Goal: Task Accomplishment & Management: Use online tool/utility

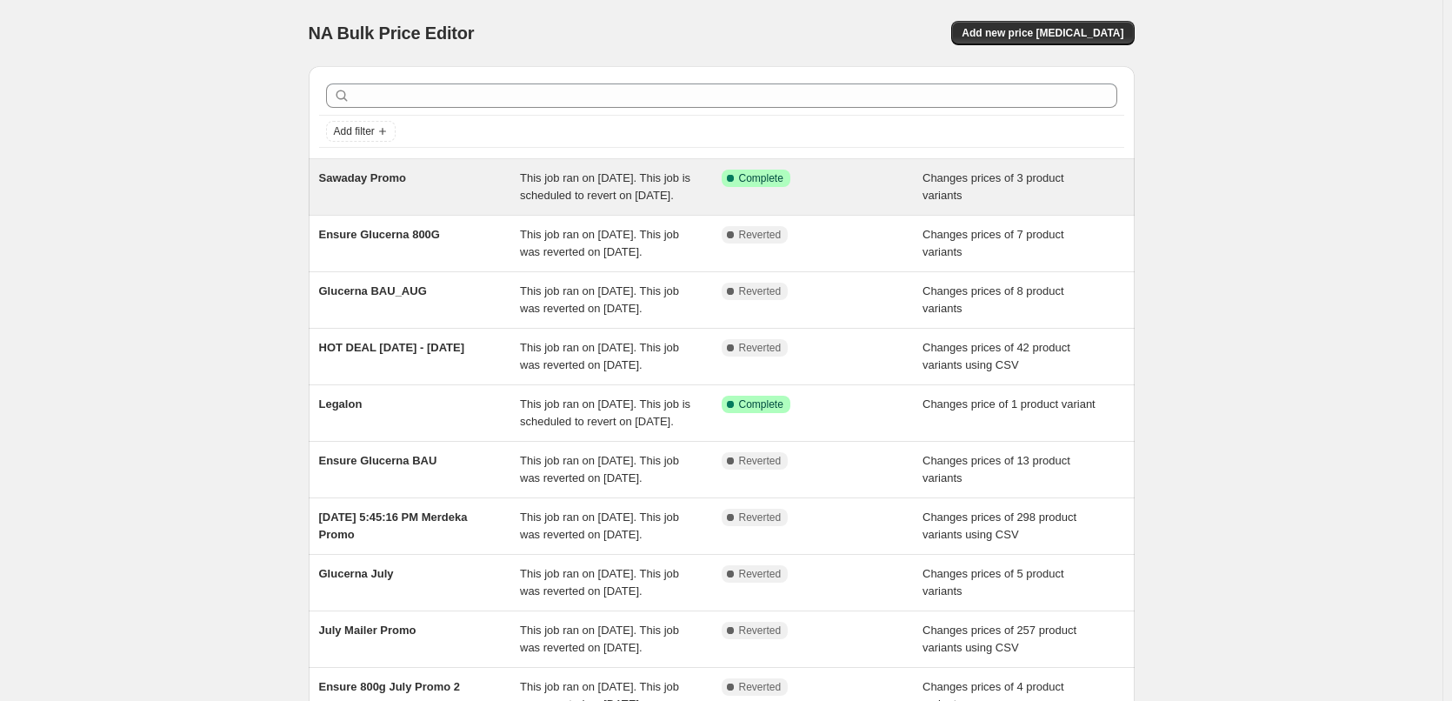
click at [682, 203] on div "This job ran on [DATE]. This job is scheduled to revert on [DATE]." at bounding box center [621, 187] width 202 height 35
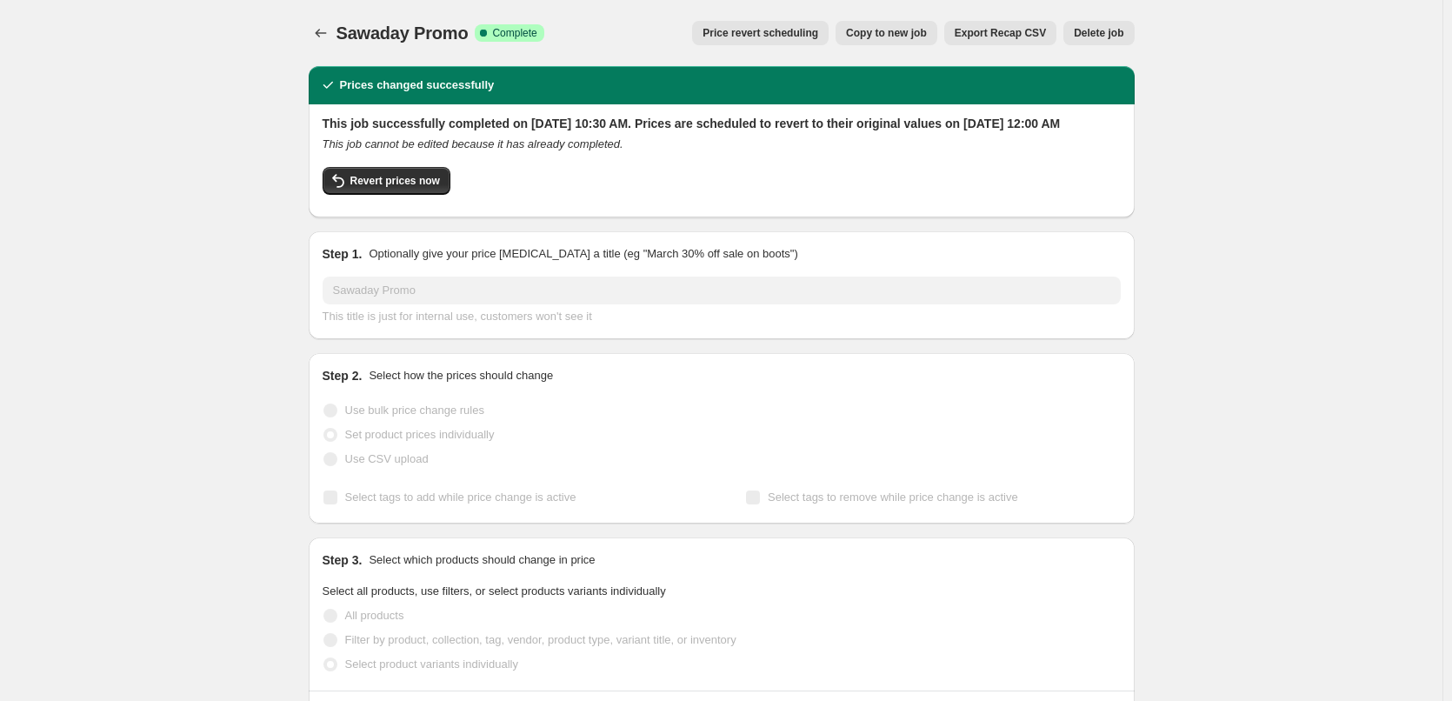
click at [316, 41] on icon "Price change jobs" at bounding box center [320, 32] width 17 height 17
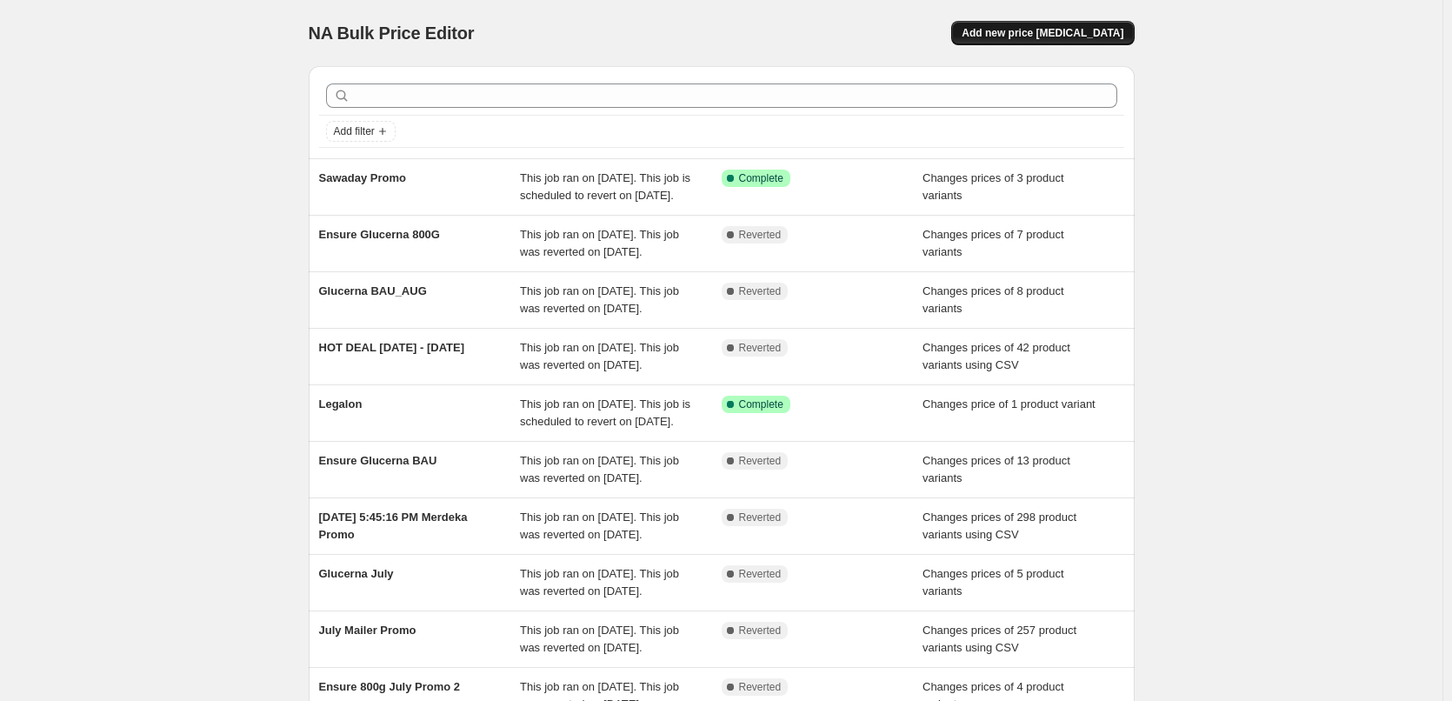
click at [1089, 35] on span "Add new price [MEDICAL_DATA]" at bounding box center [1043, 33] width 162 height 14
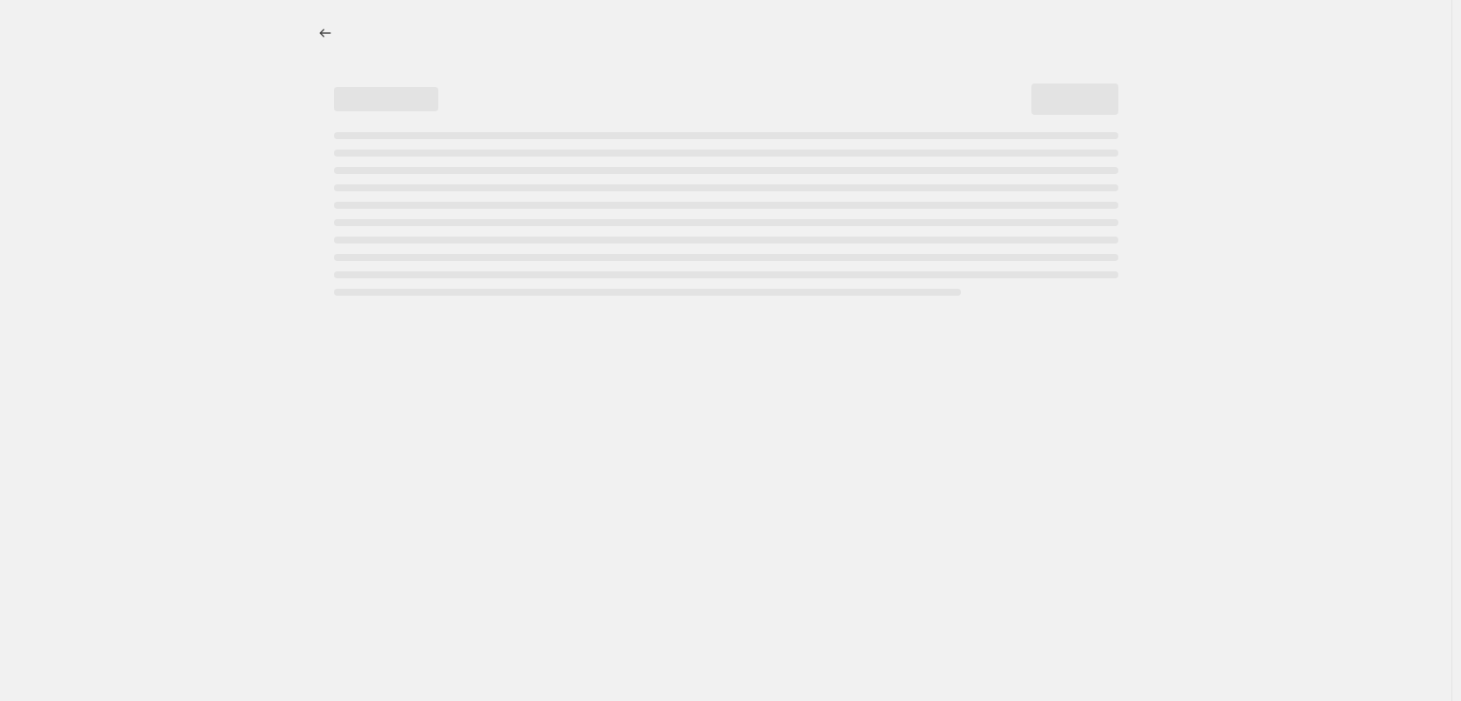
select select "percentage"
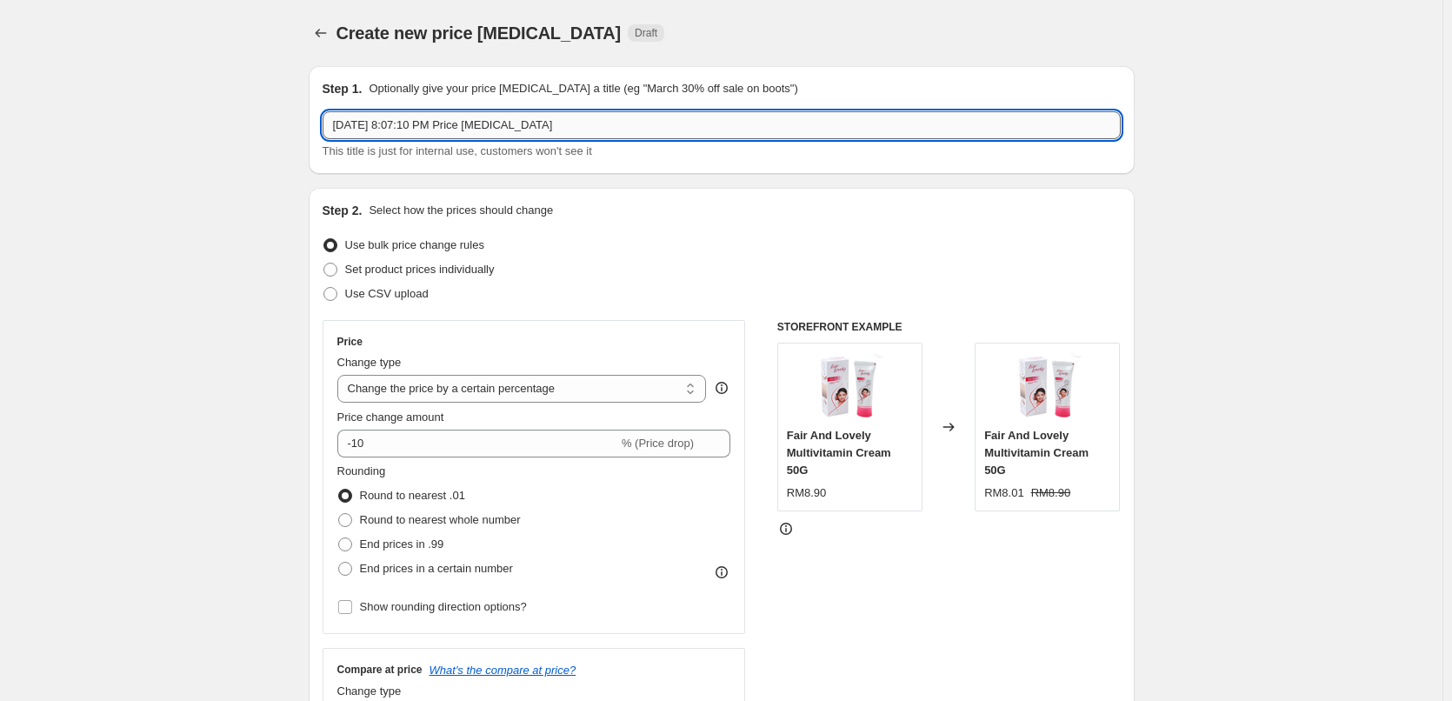
drag, startPoint x: 472, startPoint y: 126, endPoint x: 676, endPoint y: 129, distance: 204.3
click at [676, 129] on input "[DATE] 8:07:10 PM Price [MEDICAL_DATA]" at bounding box center [722, 125] width 798 height 28
type input "[DATE] 8:07:10 PM OCT Deepavali Promo"
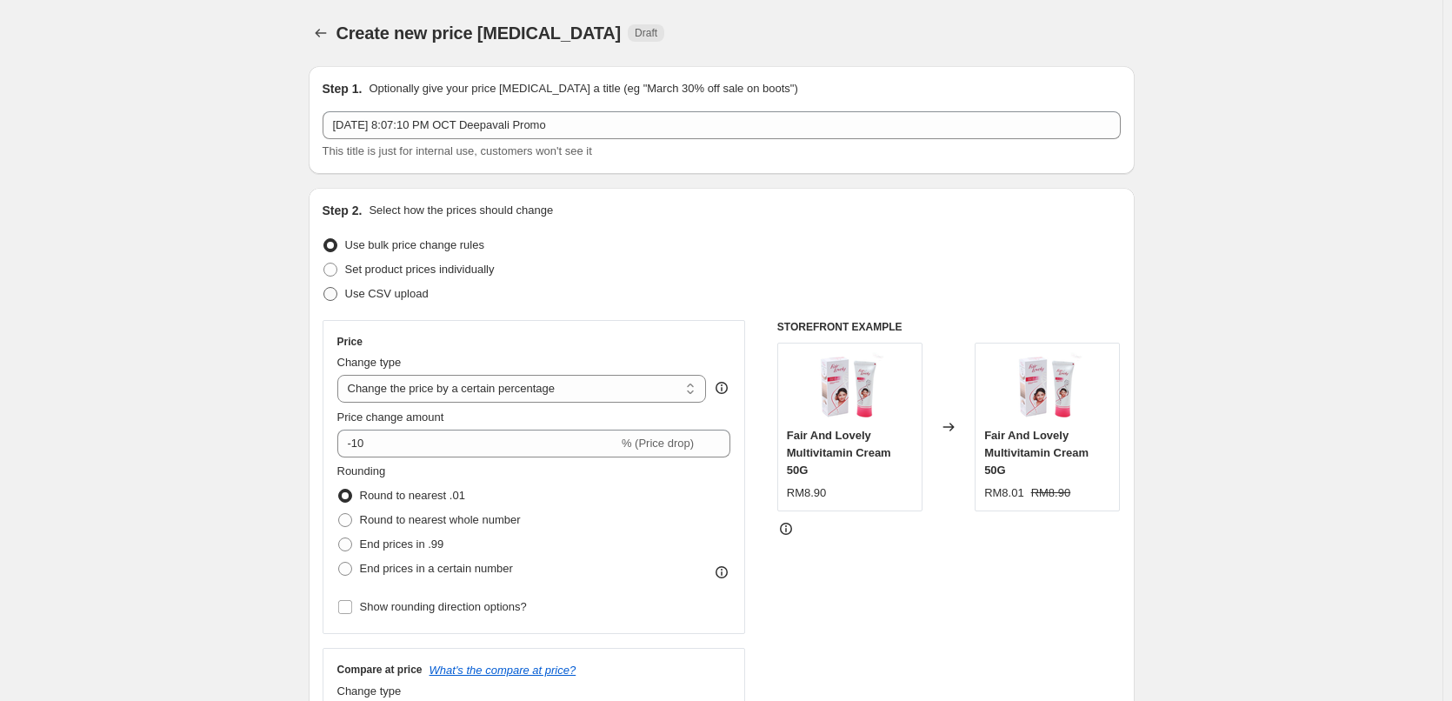
click at [385, 293] on span "Use CSV upload" at bounding box center [386, 293] width 83 height 13
click at [324, 288] on input "Use CSV upload" at bounding box center [323, 287] width 1 height 1
radio input "true"
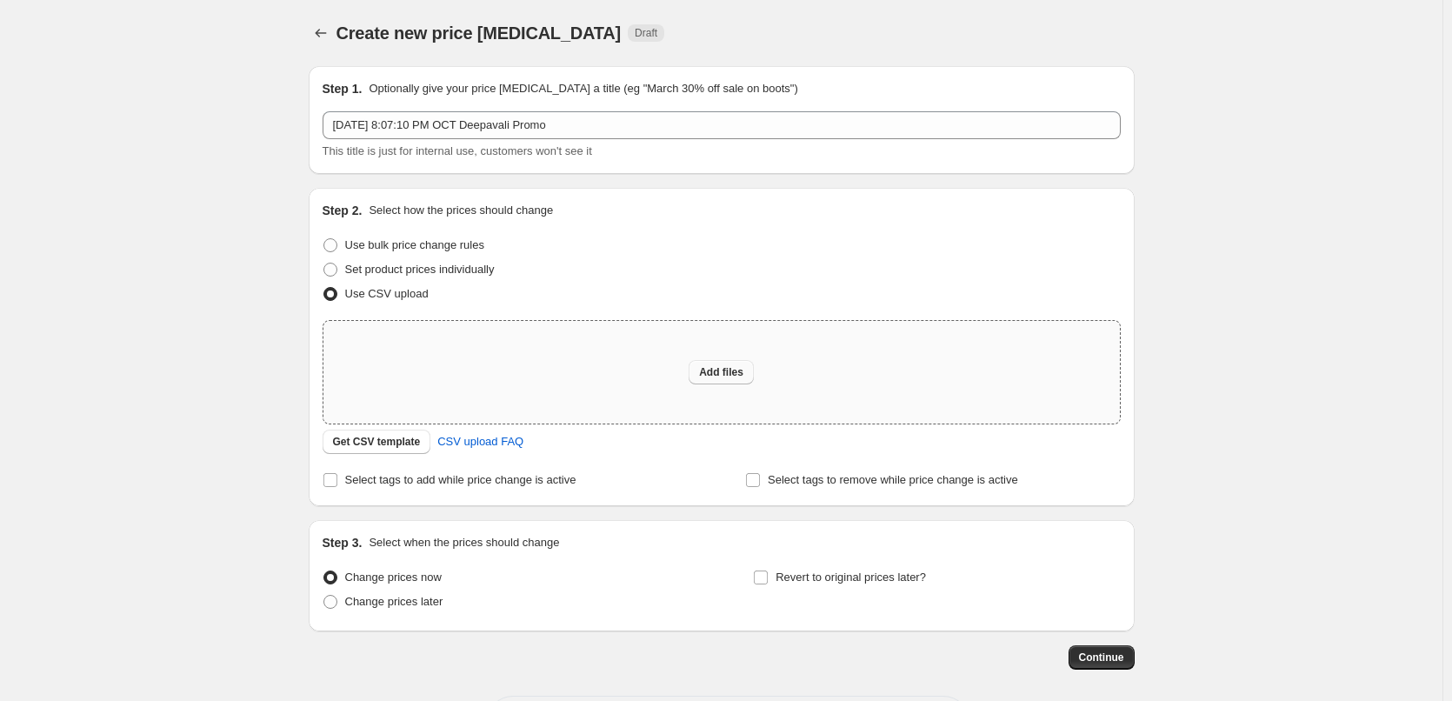
click at [733, 366] on span "Add files" at bounding box center [721, 372] width 44 height 14
type input "C:\fakepath\SMP-20251002-Price-scheduler.csv"
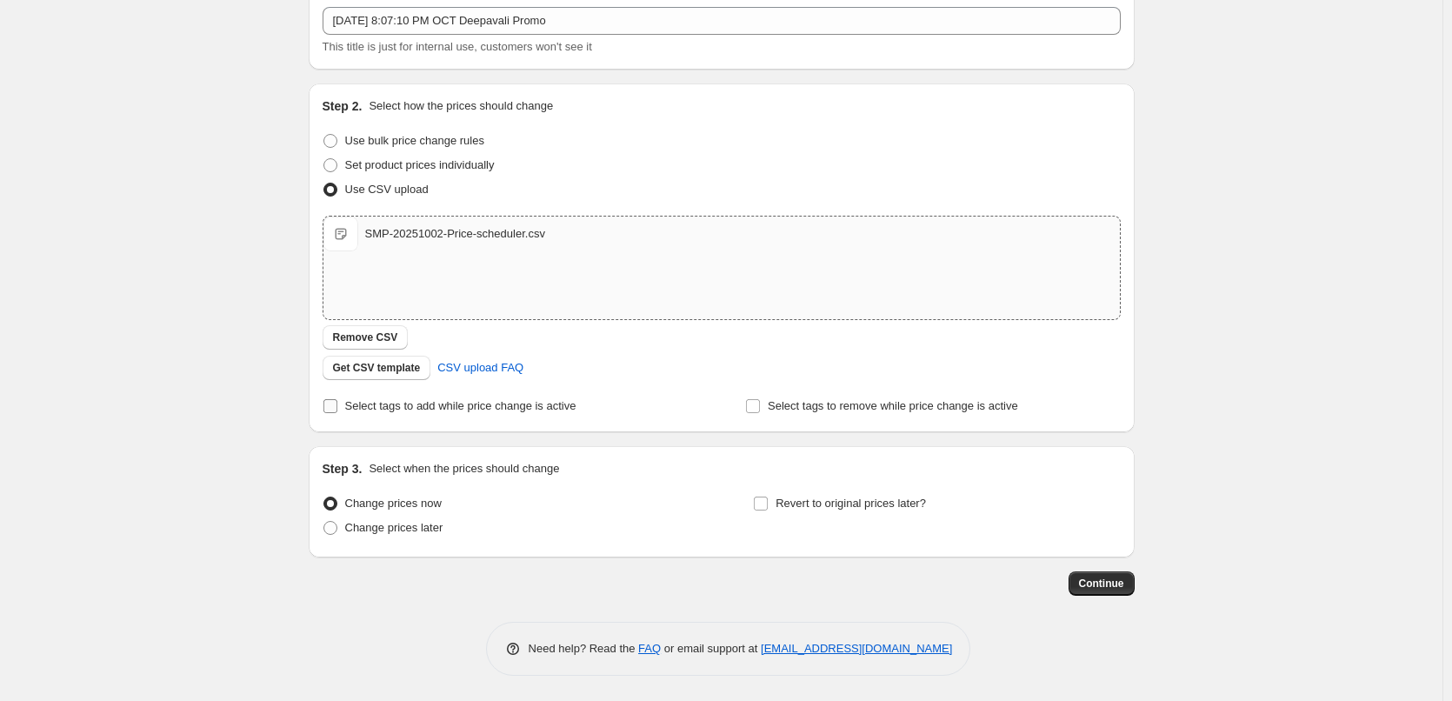
scroll to position [105, 0]
click at [394, 400] on span "Select tags to add while price change is active" at bounding box center [460, 404] width 231 height 13
click at [337, 400] on input "Select tags to add while price change is active" at bounding box center [330, 405] width 14 height 14
checkbox input "true"
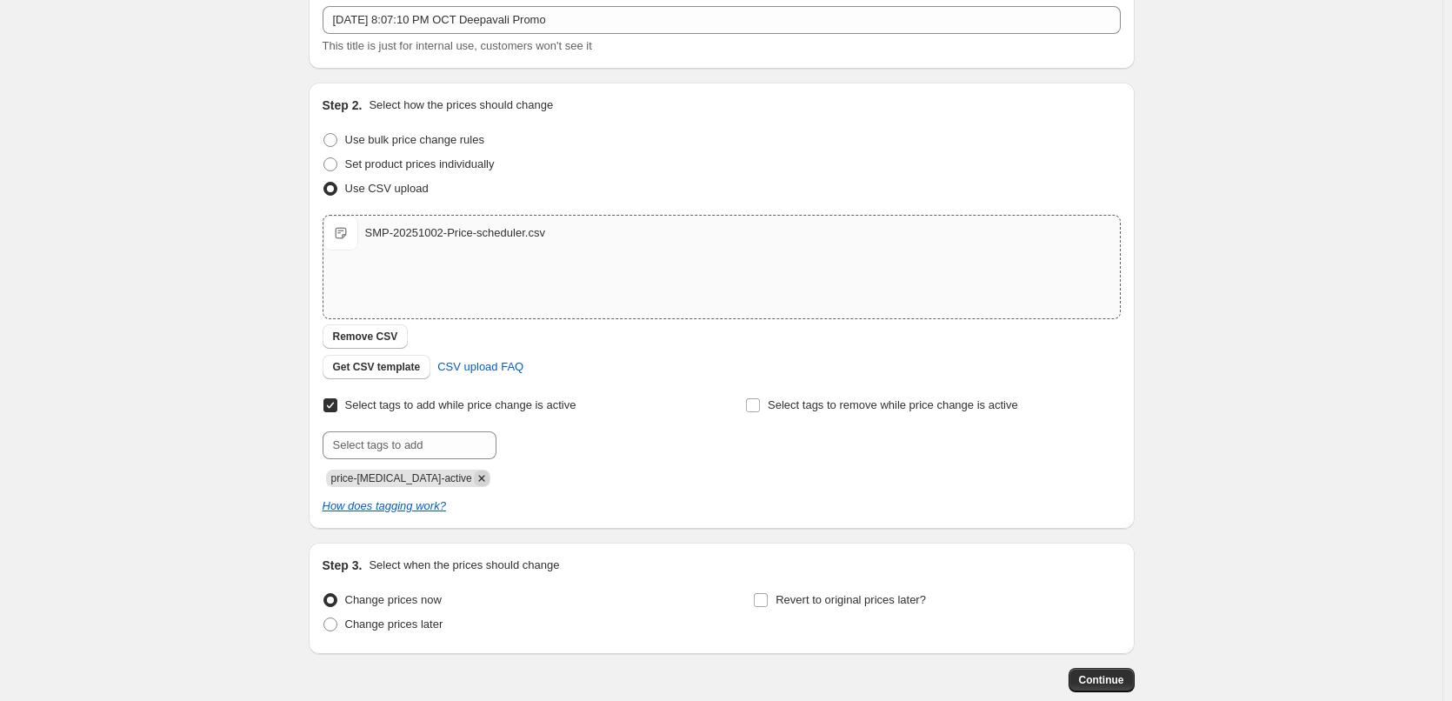
click at [478, 479] on icon "Remove price-change-job-active" at bounding box center [481, 478] width 6 height 6
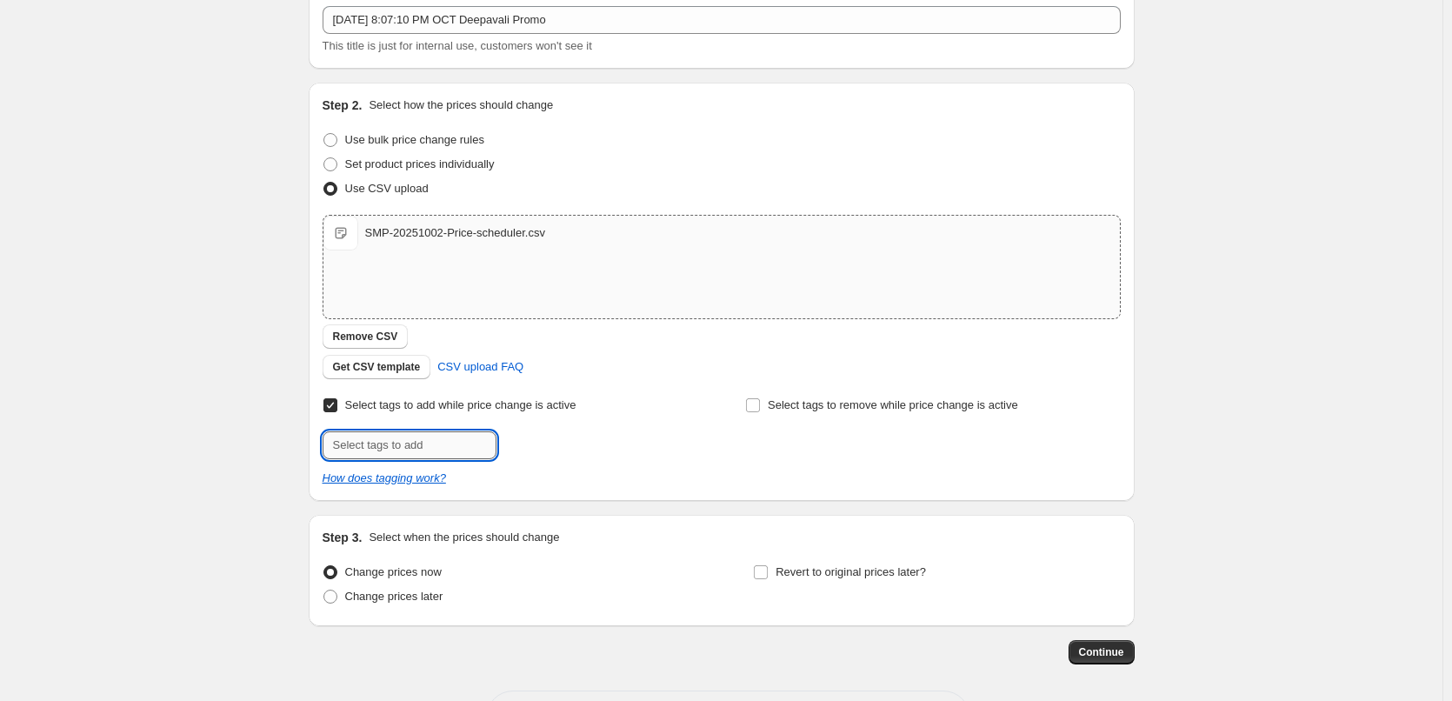
click at [429, 434] on input "text" at bounding box center [410, 445] width 174 height 28
type input "[DATE] Deepavali Promo"
click at [549, 432] on button "Add [DATE] Deep..." at bounding box center [559, 443] width 116 height 24
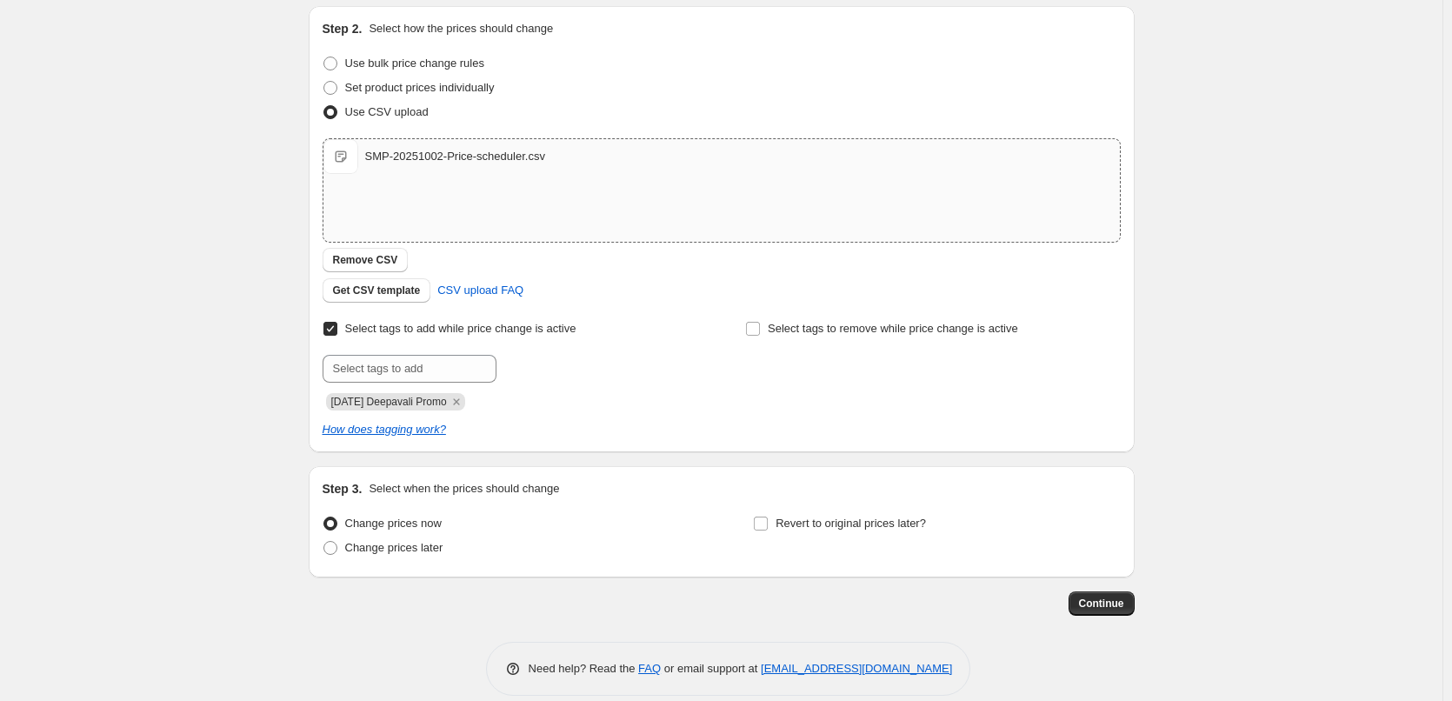
scroll to position [203, 0]
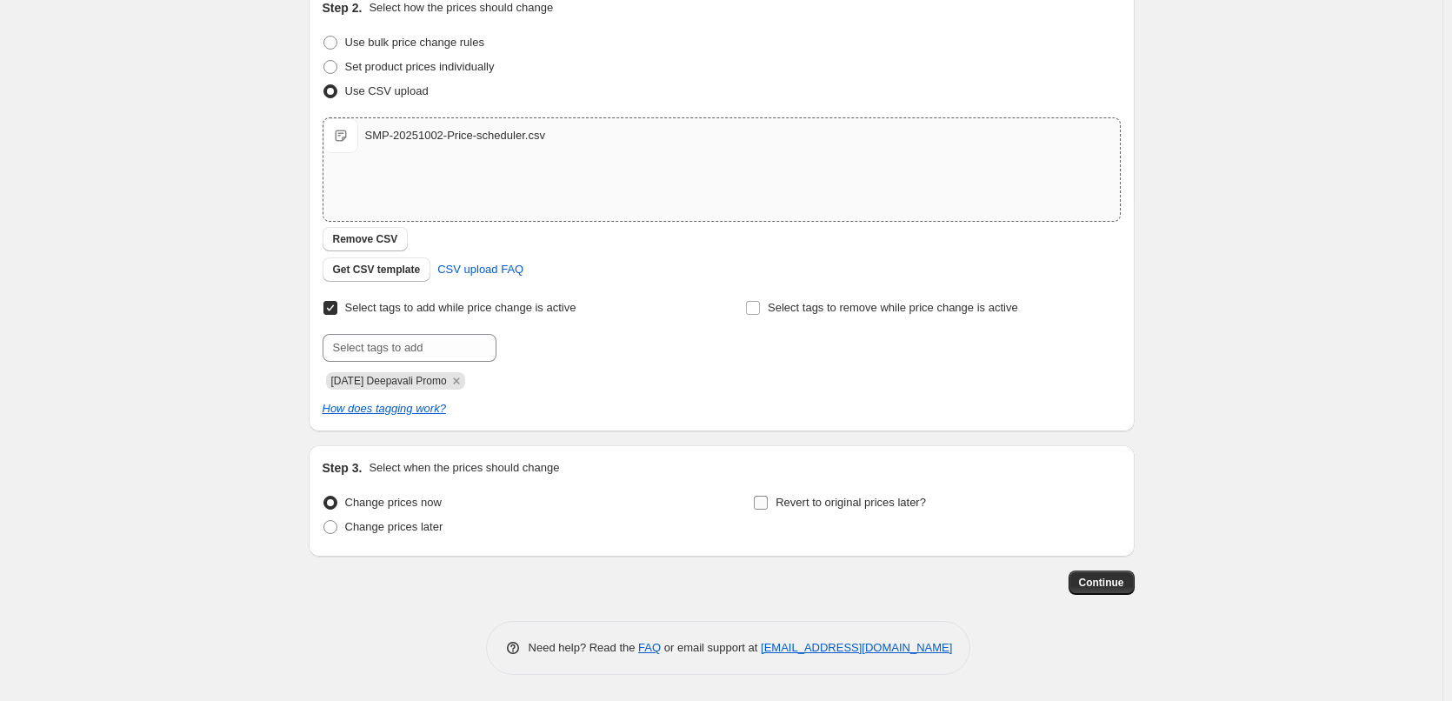
click at [795, 503] on span "Revert to original prices later?" at bounding box center [850, 502] width 150 height 13
click at [768, 503] on input "Revert to original prices later?" at bounding box center [761, 503] width 14 height 14
checkbox input "true"
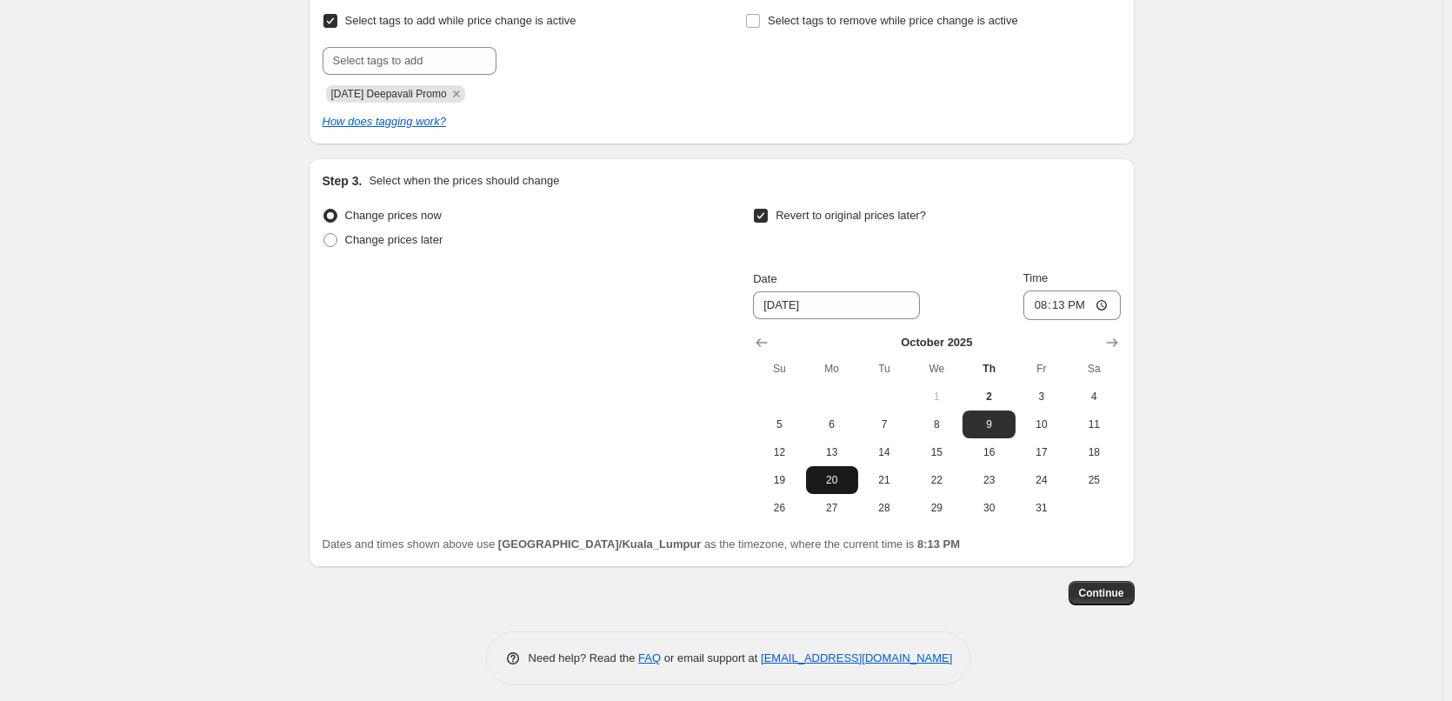
scroll to position [492, 0]
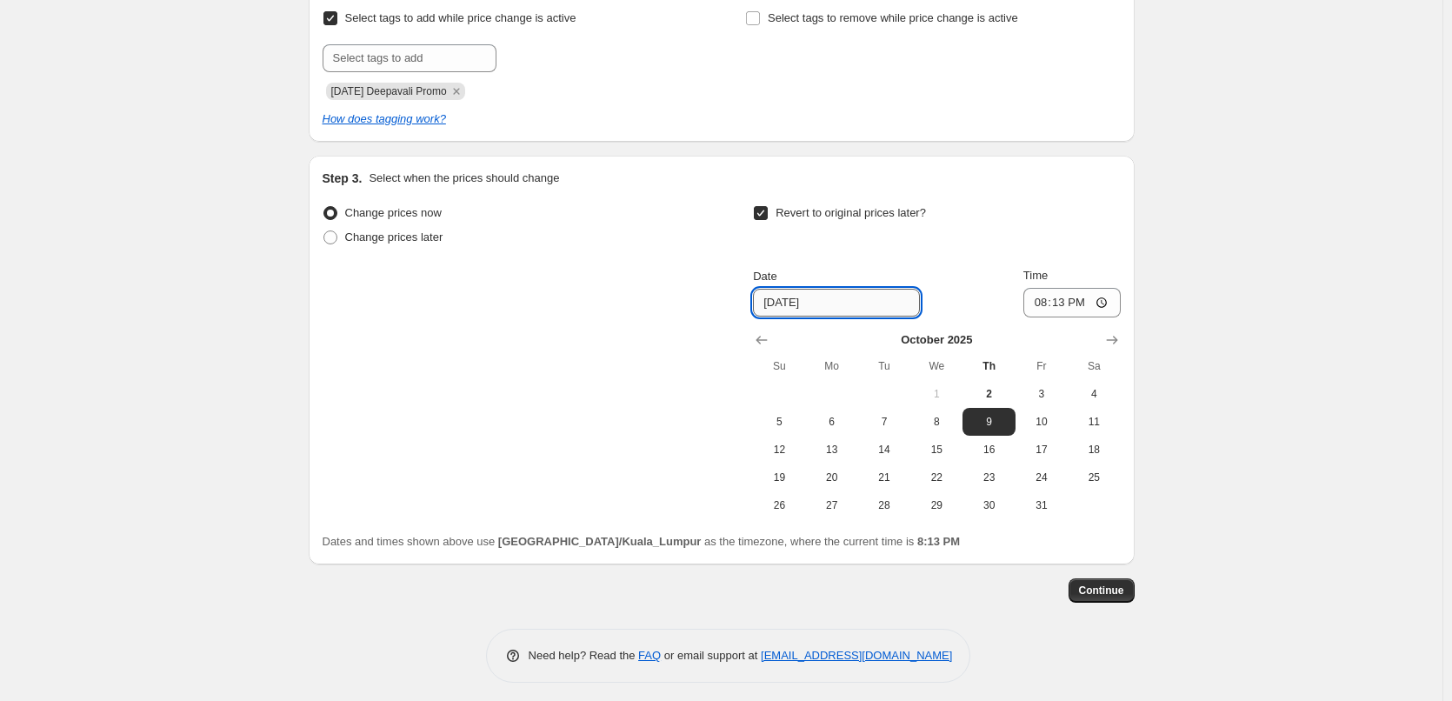
click at [835, 289] on input "[DATE]" at bounding box center [836, 303] width 167 height 28
click at [830, 311] on input "[DATE]" at bounding box center [836, 303] width 167 height 28
click at [1112, 340] on icon "Show next month, November 2025" at bounding box center [1111, 340] width 11 height 9
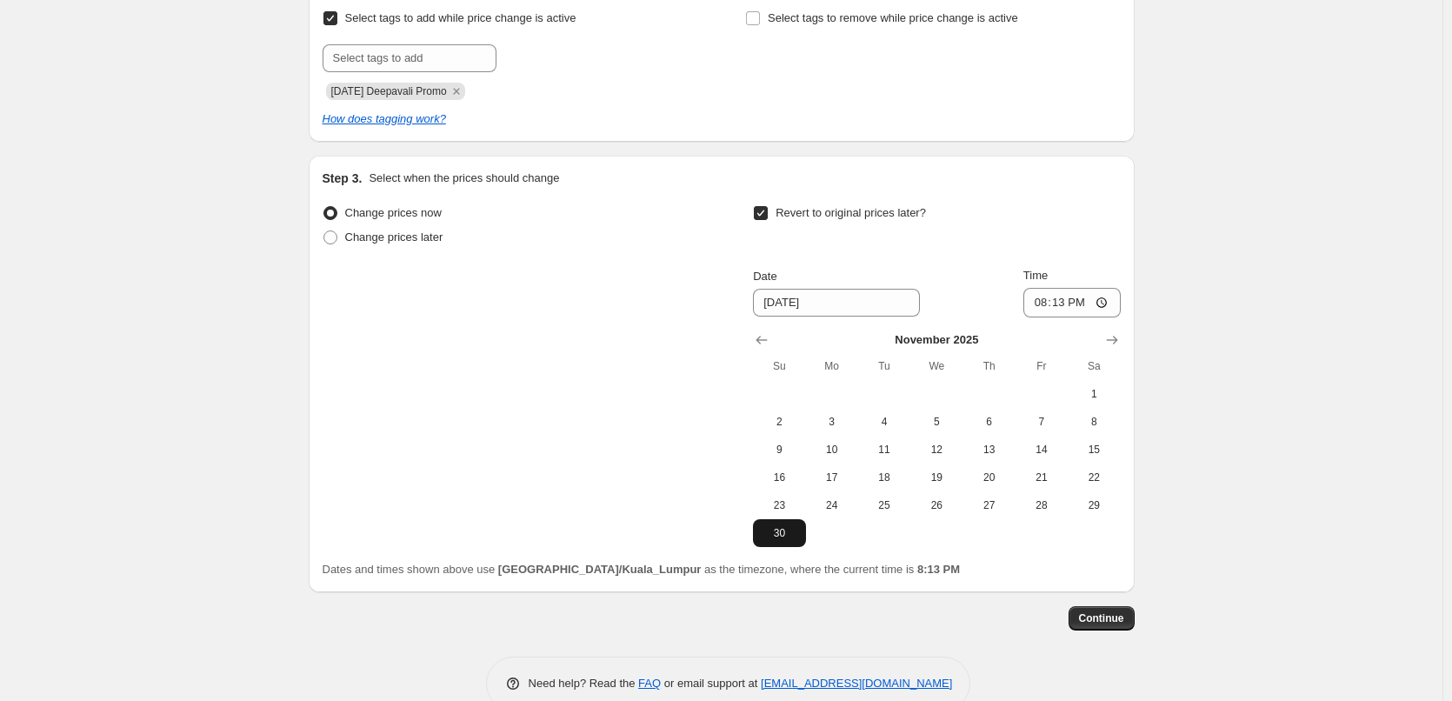
click at [787, 536] on span "30" at bounding box center [779, 533] width 38 height 14
type input "[DATE]"
click at [1043, 306] on input "20:13" at bounding box center [1071, 303] width 97 height 30
type input "23:59"
click at [1088, 599] on div "Step 1. Optionally give your price [MEDICAL_DATA] a title (eg "March 30% off sa…" at bounding box center [715, 95] width 840 height 1070
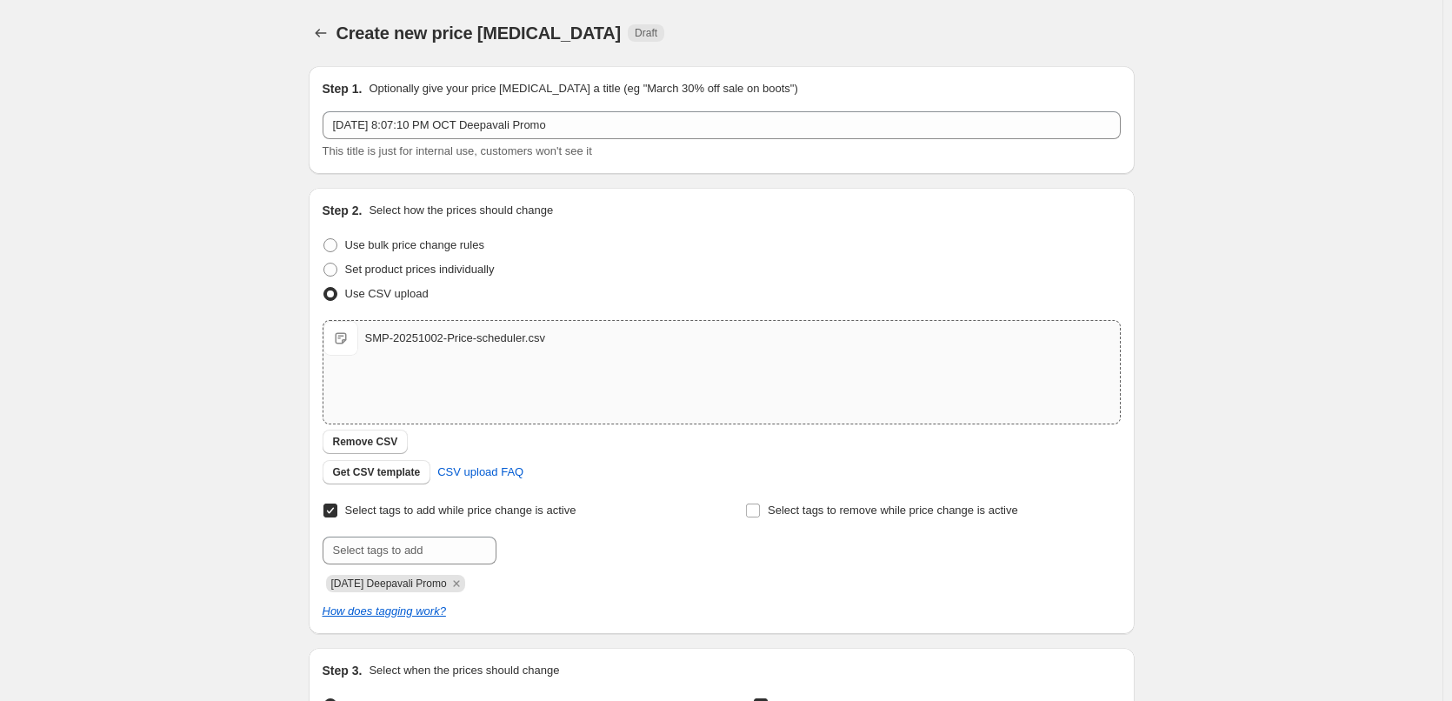
scroll to position [528, 0]
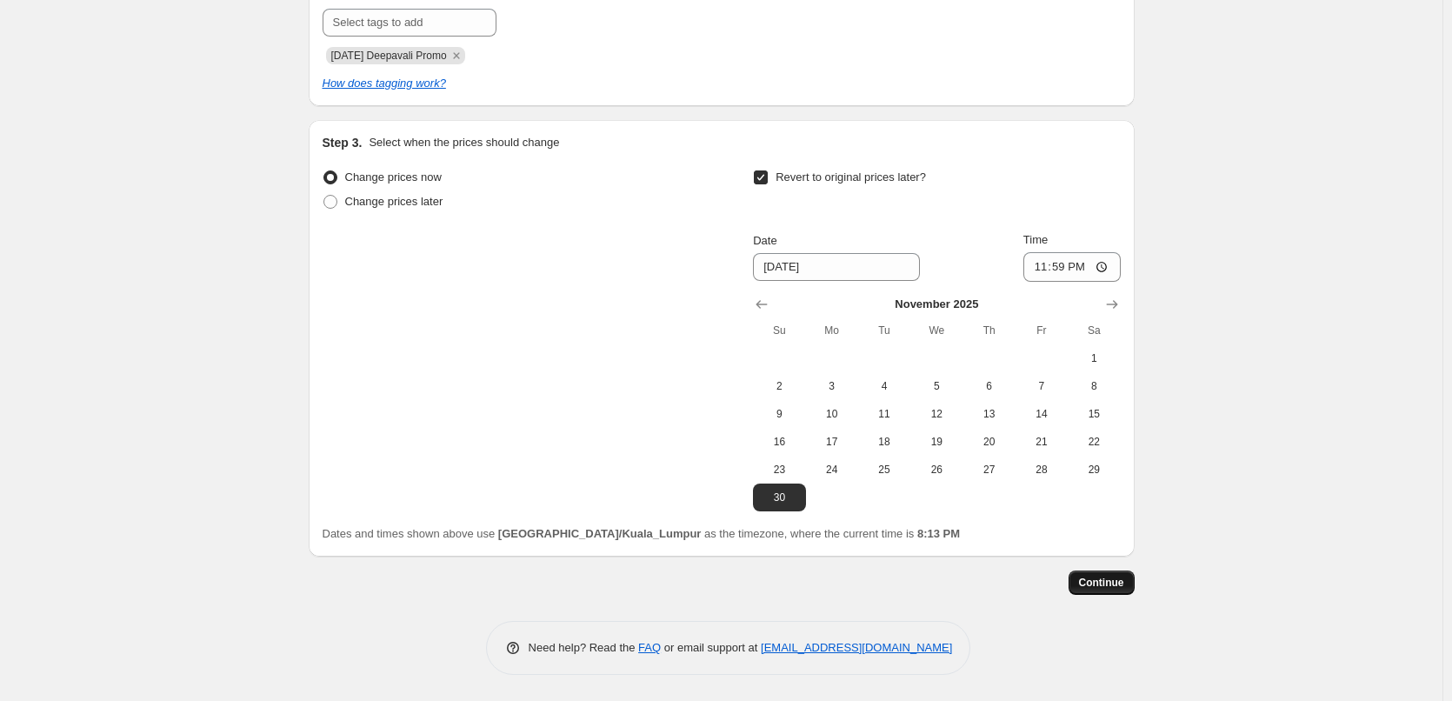
click at [1122, 591] on button "Continue" at bounding box center [1101, 582] width 66 height 24
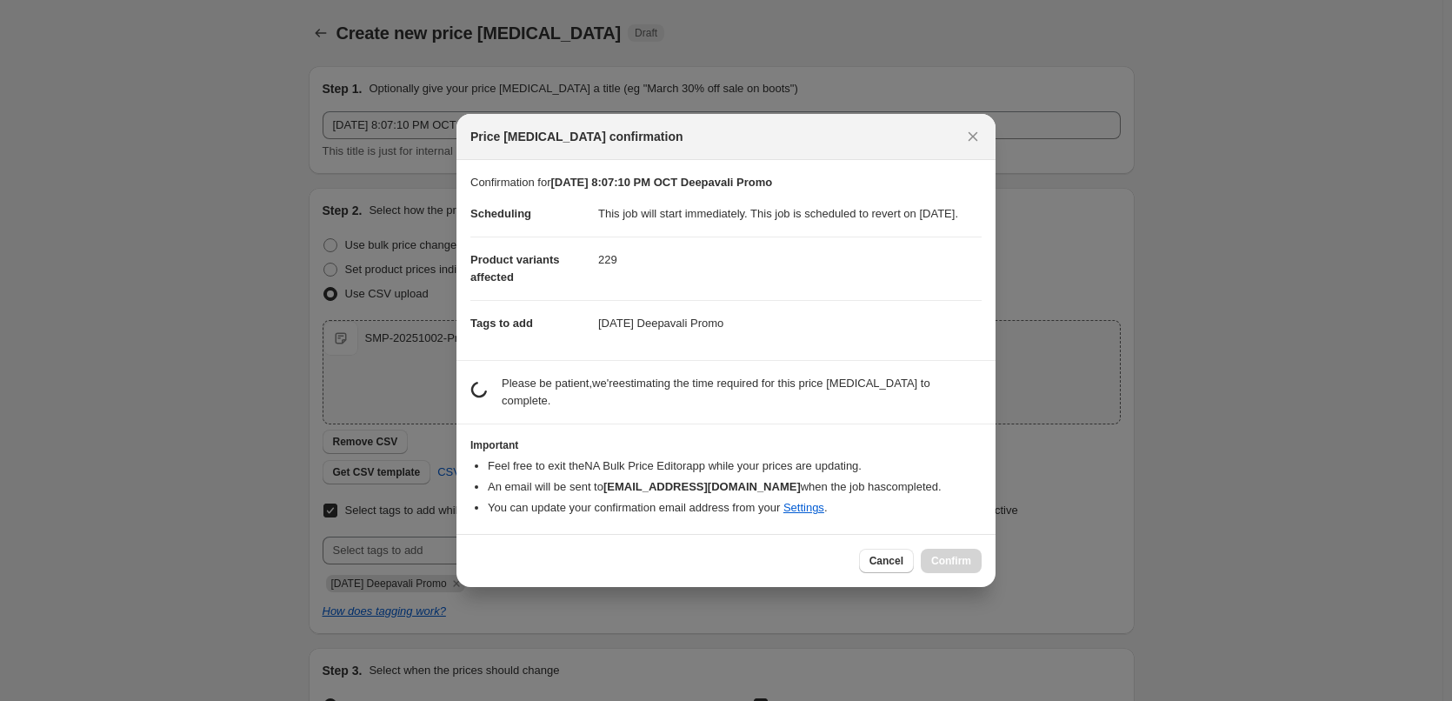
scroll to position [0, 0]
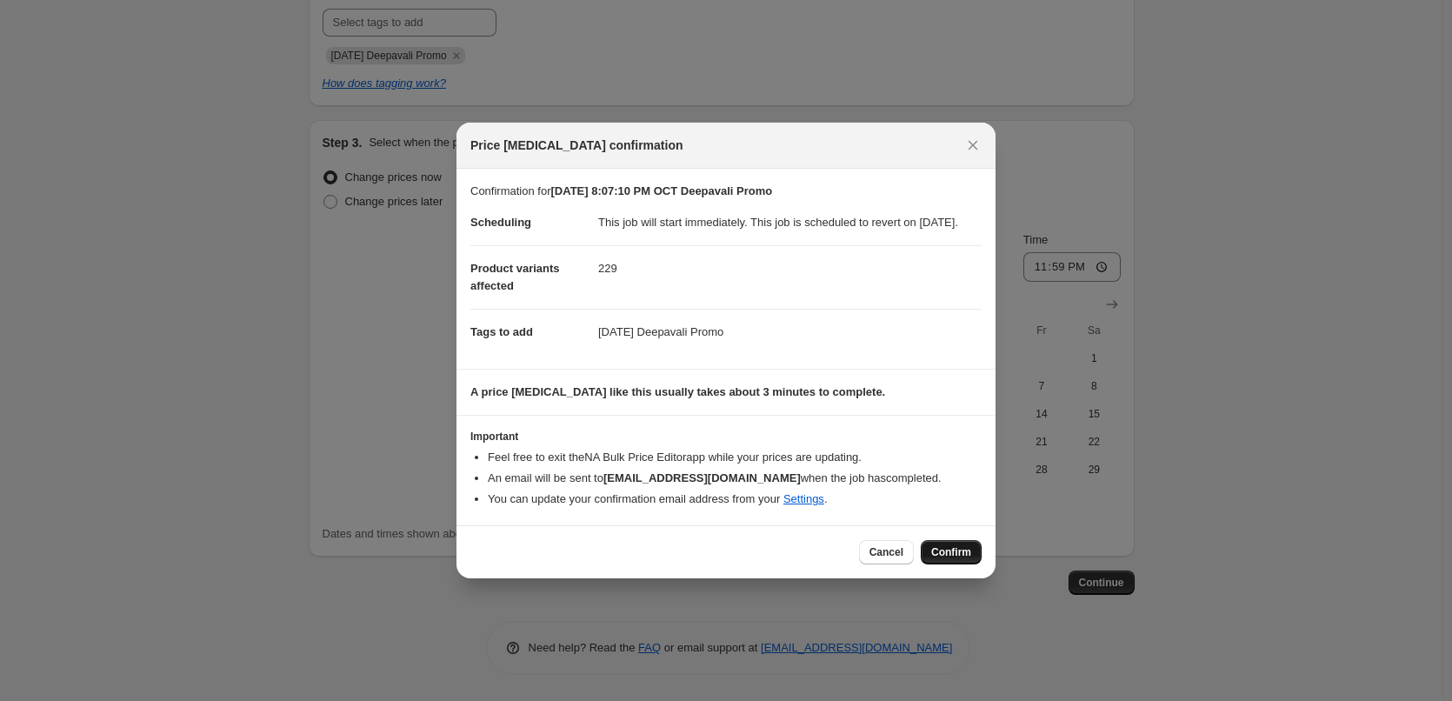
click at [959, 564] on button "Confirm" at bounding box center [951, 552] width 61 height 24
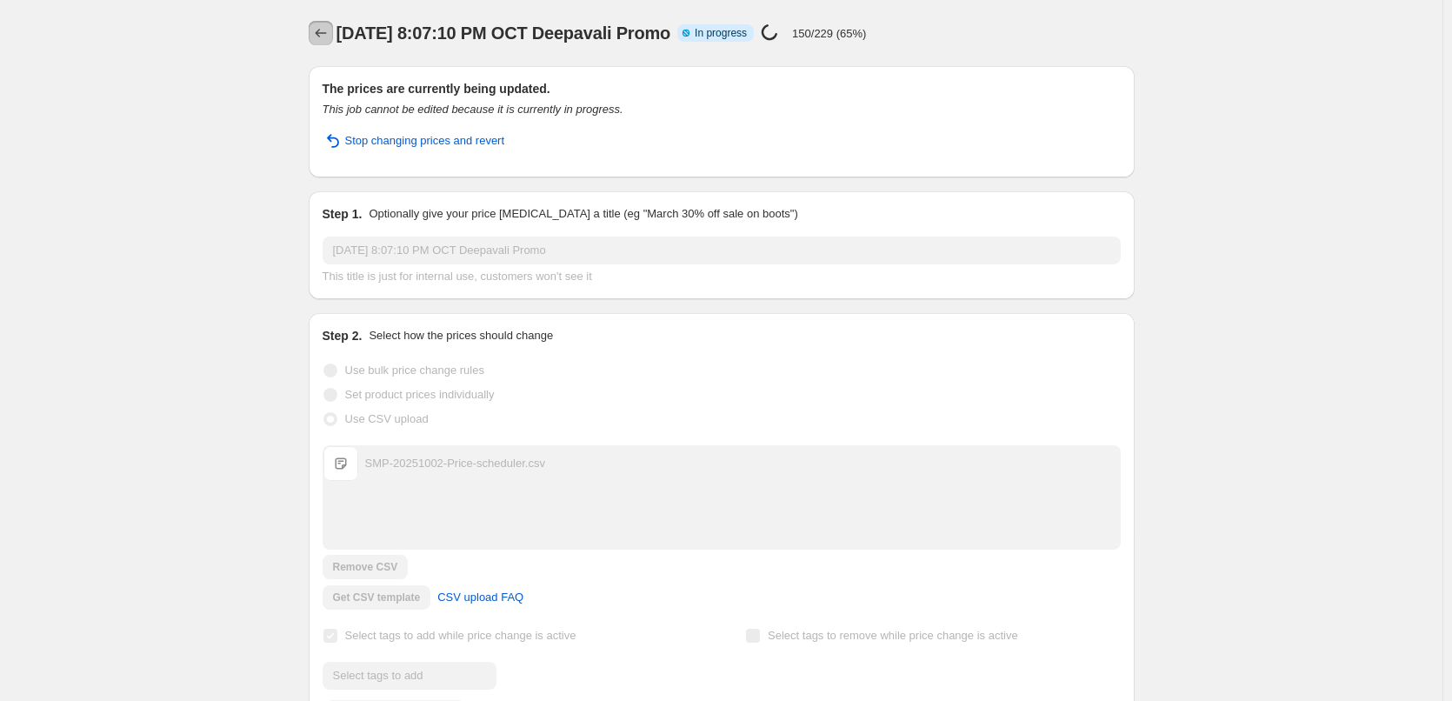
click at [324, 32] on icon "Price change jobs" at bounding box center [320, 32] width 17 height 17
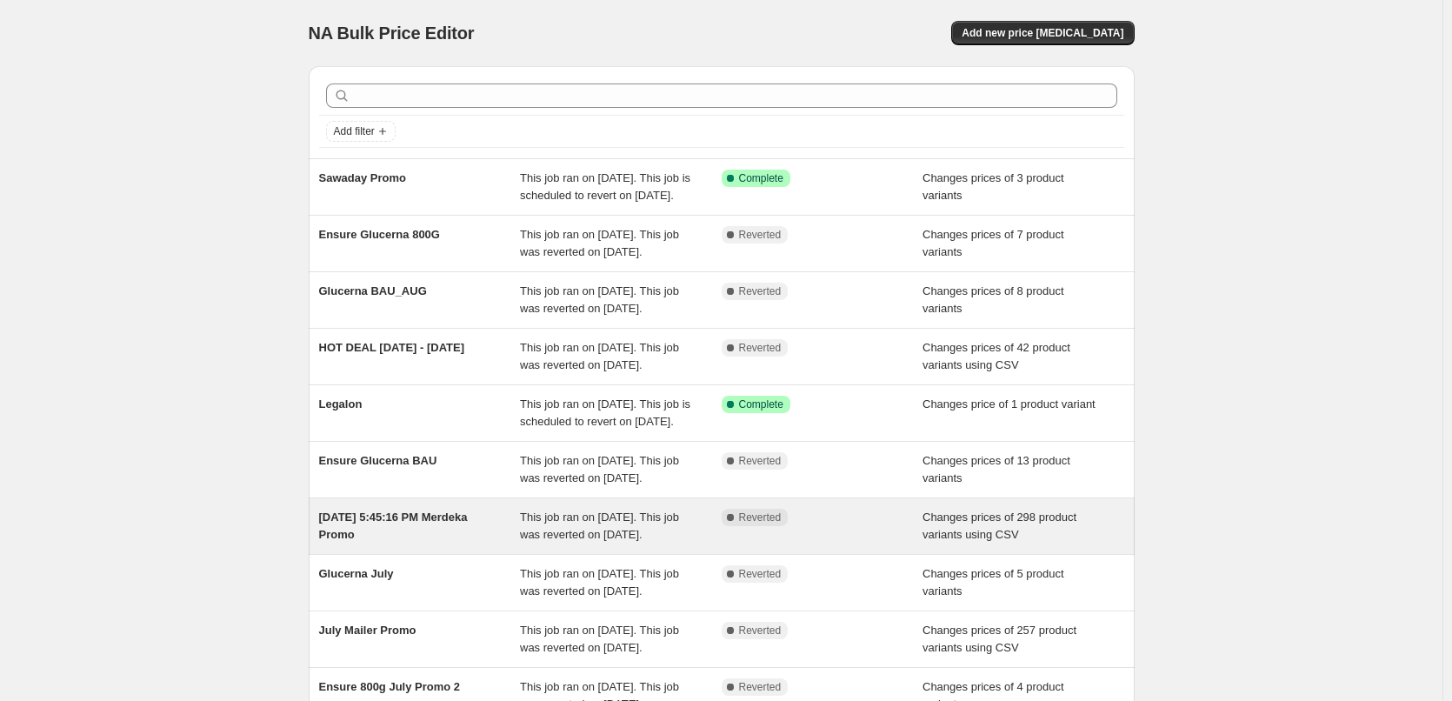
click at [446, 543] on div "[DATE] 5:45:16 PM Merdeka Promo" at bounding box center [420, 526] width 202 height 35
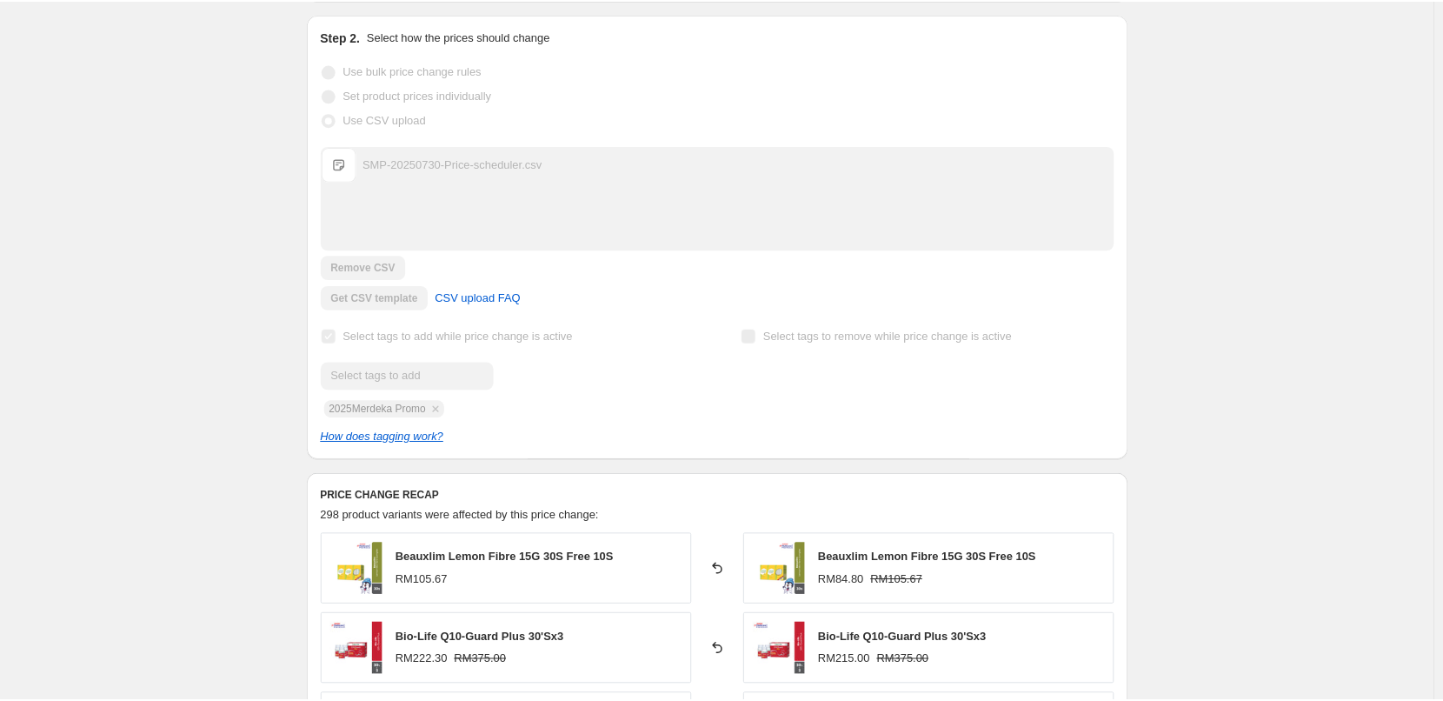
scroll to position [290, 0]
